Goal: Task Accomplishment & Management: Use online tool/utility

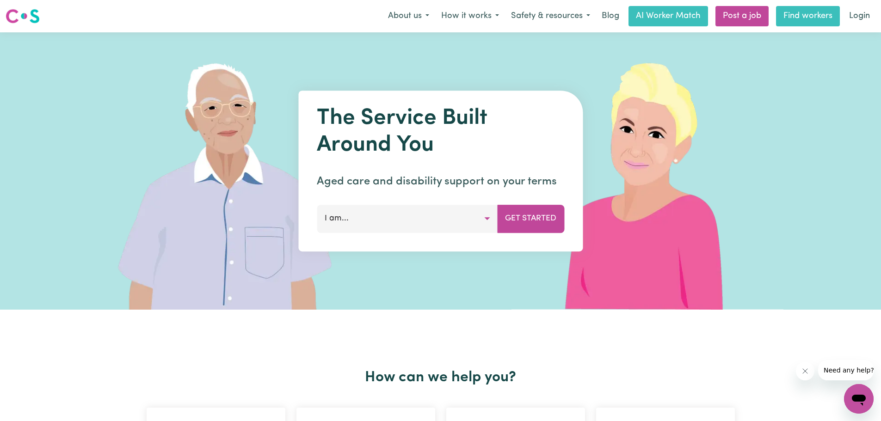
click at [809, 15] on link "Find workers" at bounding box center [808, 16] width 64 height 20
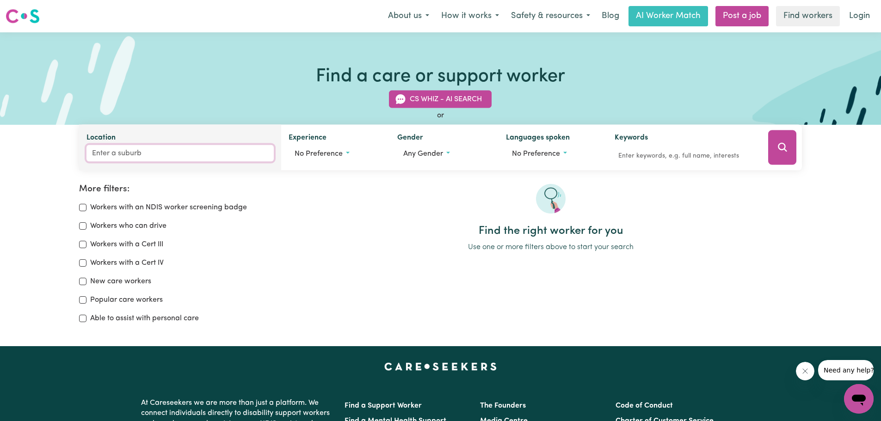
click at [126, 155] on input "Location" at bounding box center [180, 153] width 188 height 17
type input "0812"
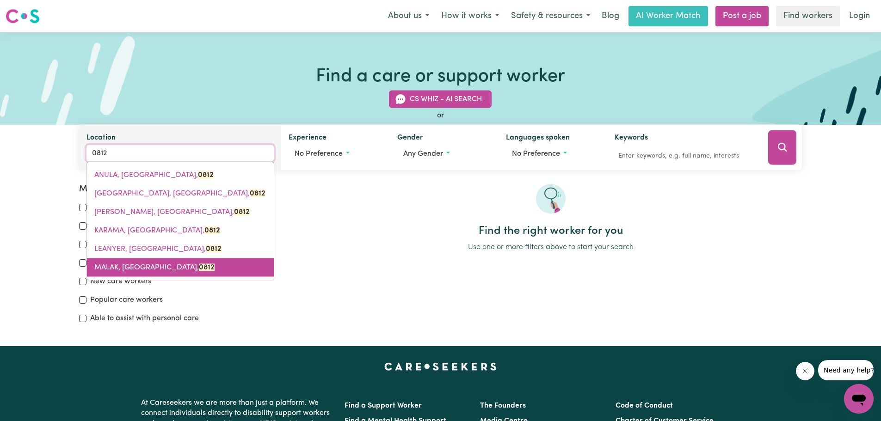
click at [100, 267] on span "MALAK, [GEOGRAPHIC_DATA], 0812" at bounding box center [154, 267] width 120 height 7
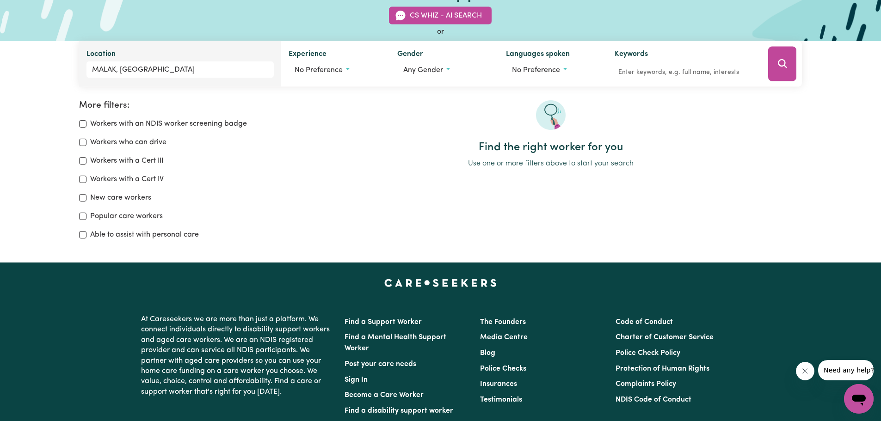
scroll to position [92, 0]
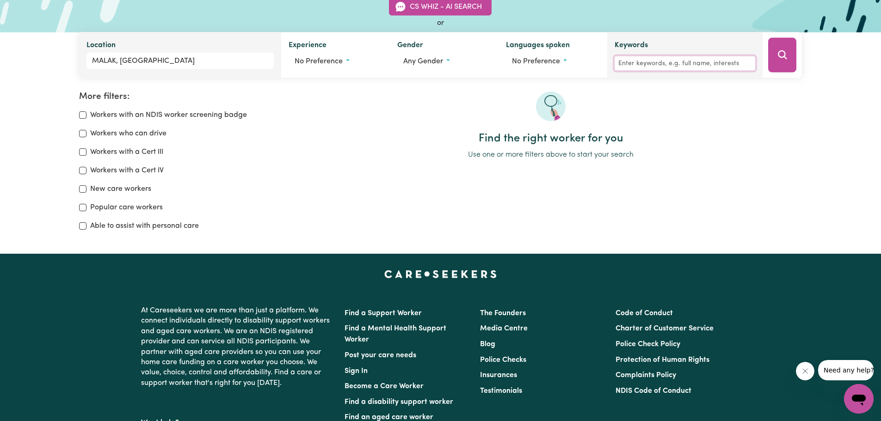
click at [637, 62] on input "Keywords" at bounding box center [684, 63] width 141 height 14
type input "social support"
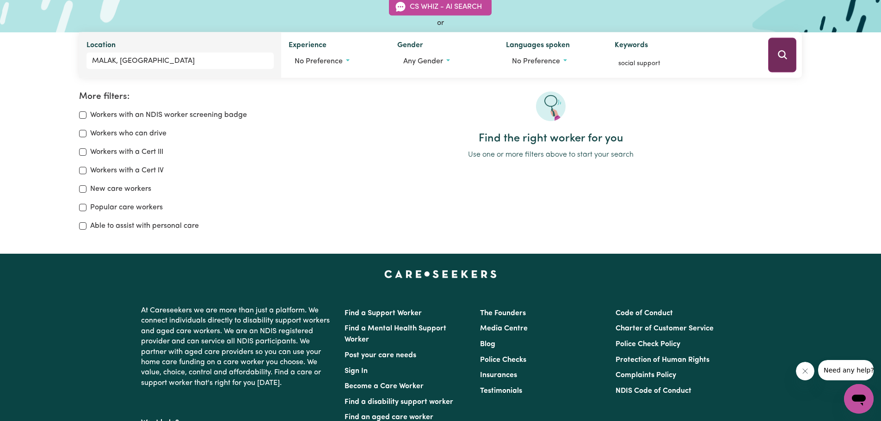
click at [778, 52] on icon "Search" at bounding box center [782, 54] width 11 height 11
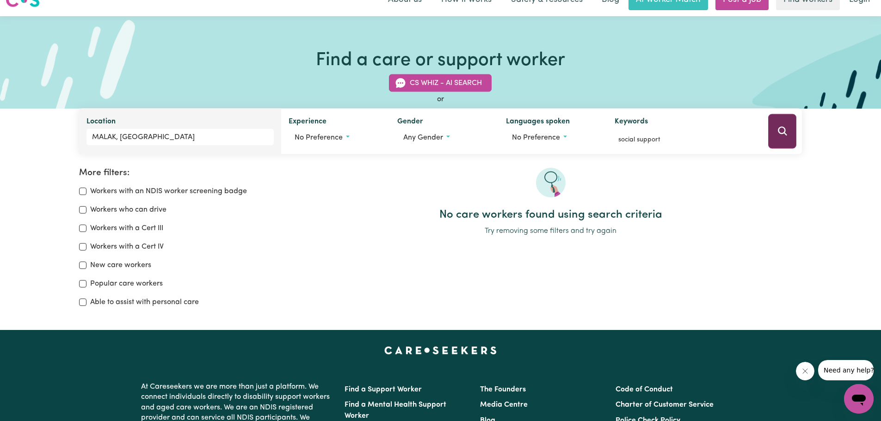
scroll to position [16, 0]
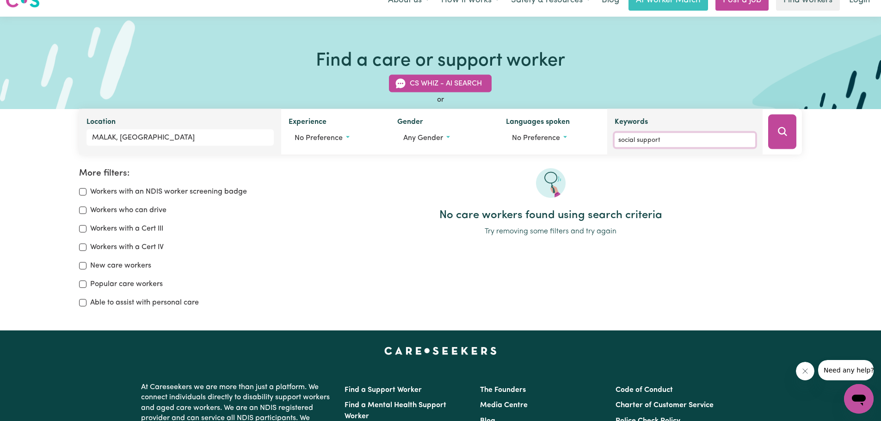
drag, startPoint x: 680, startPoint y: 141, endPoint x: 608, endPoint y: 136, distance: 72.2
click at [608, 136] on div "Keywords social support" at bounding box center [684, 132] width 155 height 46
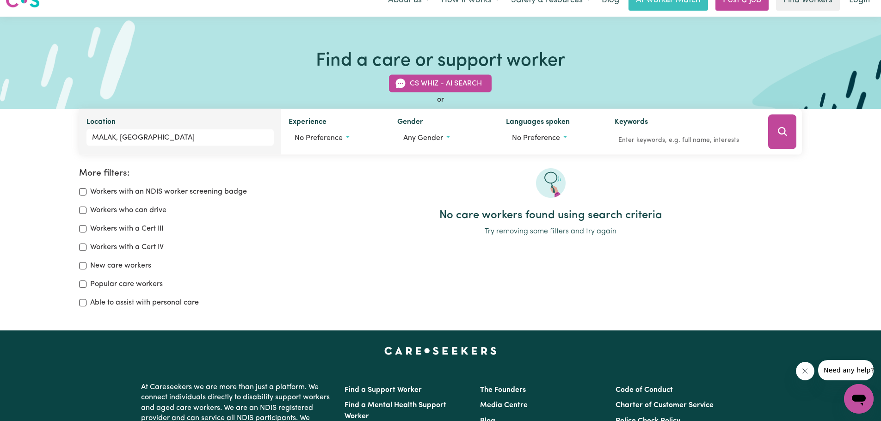
click at [631, 184] on div at bounding box center [550, 188] width 502 height 41
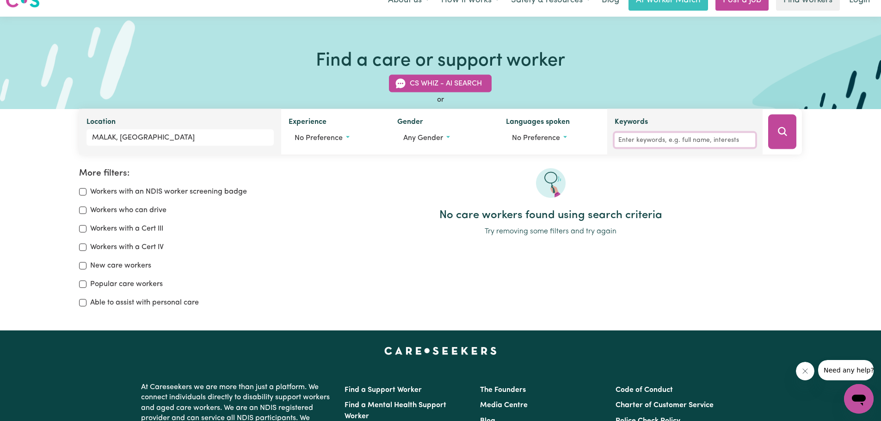
click at [631, 139] on input "Keywords" at bounding box center [684, 140] width 141 height 14
type input "Personal Care"
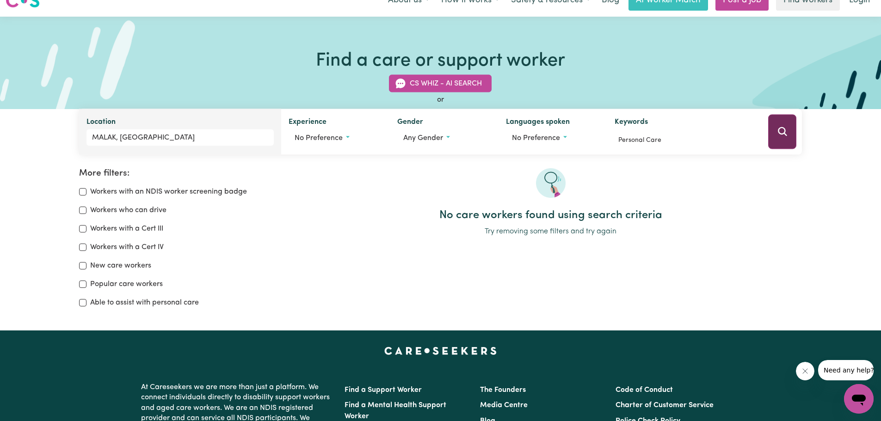
click at [782, 129] on icon "Search" at bounding box center [782, 131] width 11 height 11
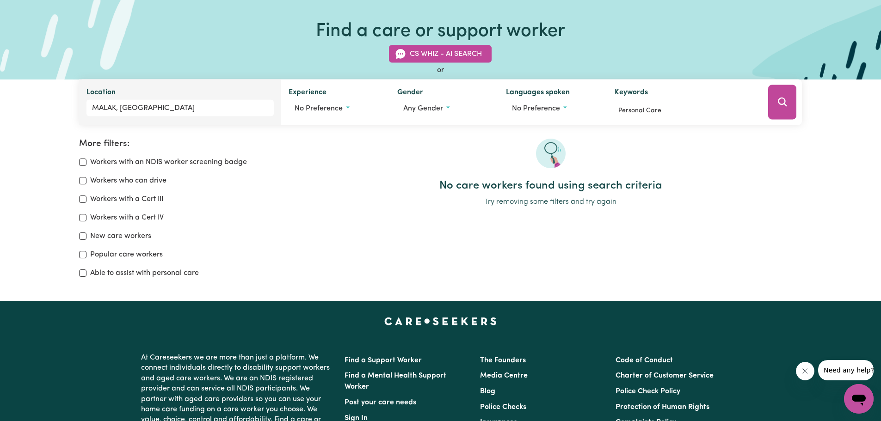
scroll to position [92, 0]
